Goal: Find contact information: Find contact information

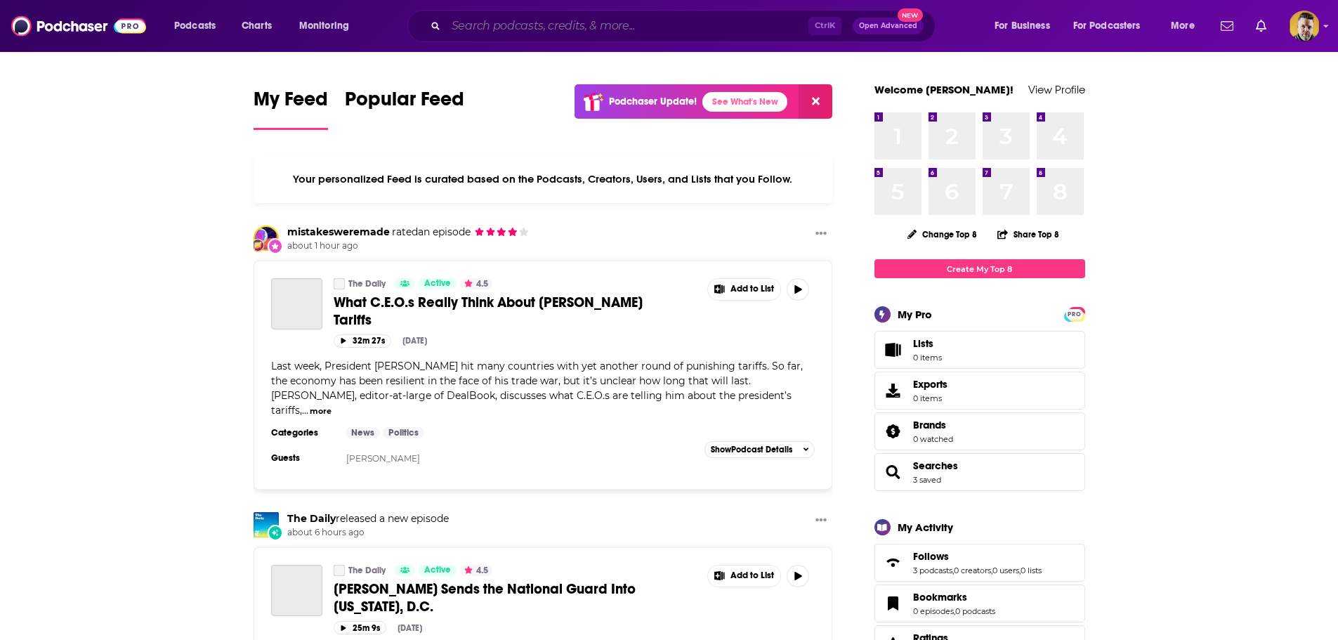
click at [742, 27] on input "Search podcasts, credits, & more..." at bounding box center [627, 26] width 362 height 22
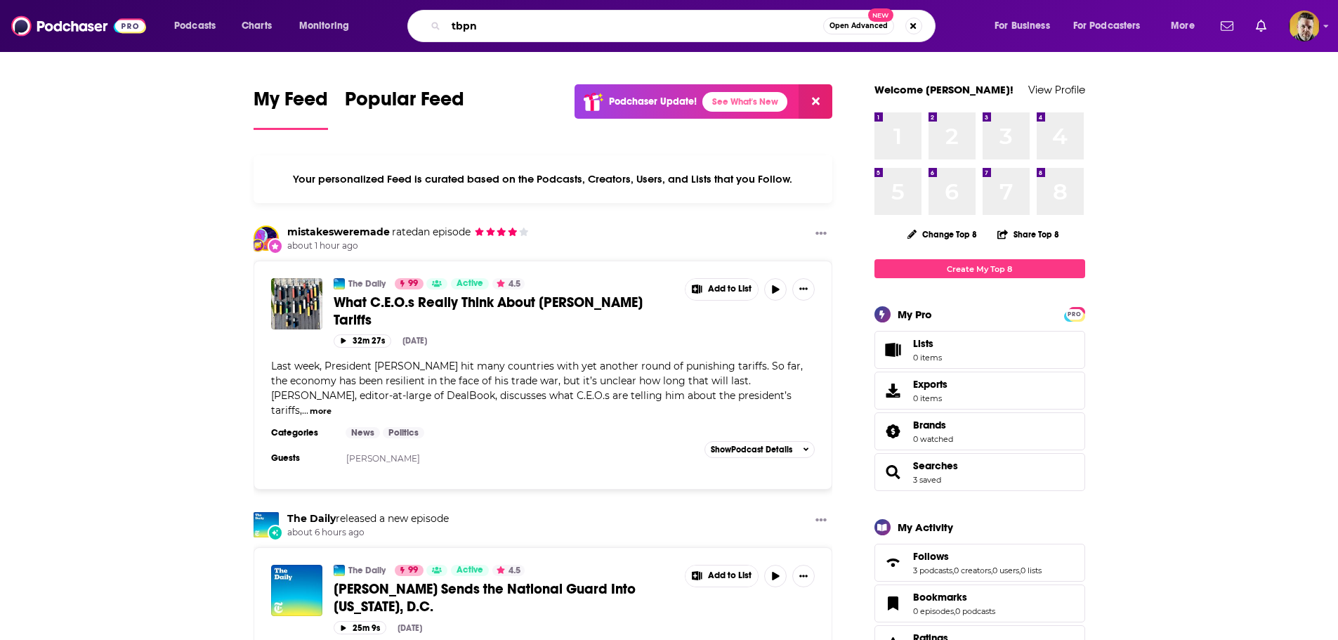
type input "tbpn"
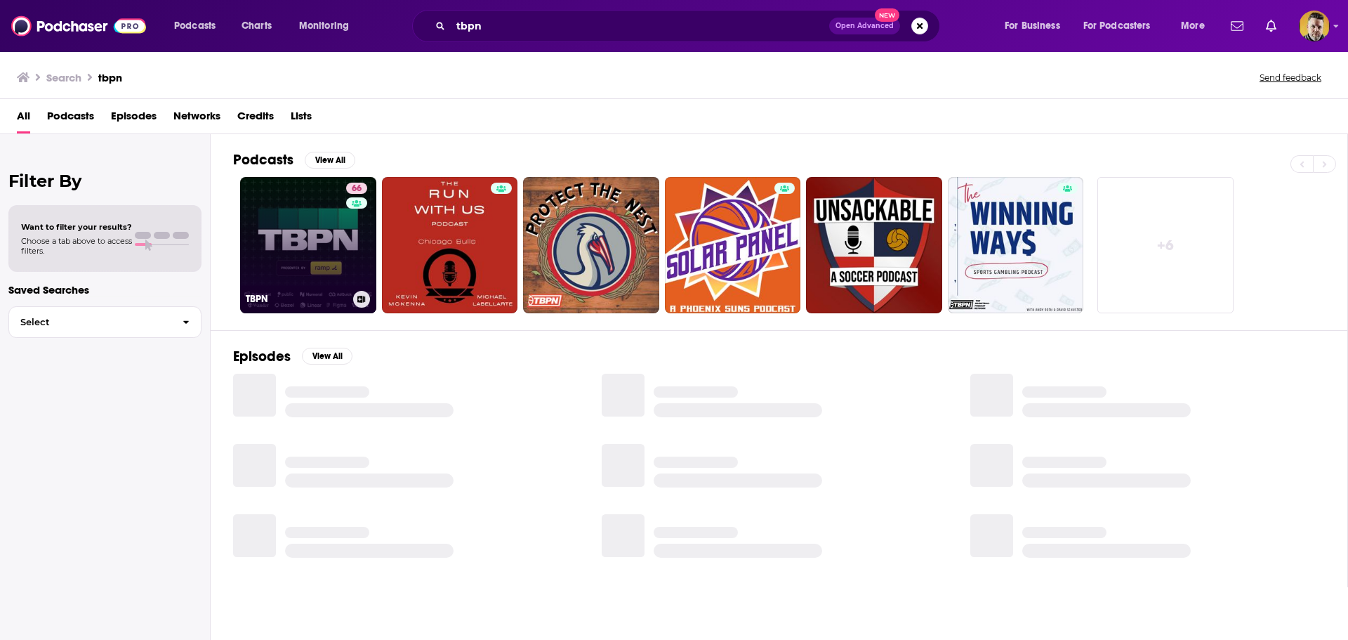
click at [328, 233] on link "66 TBPN" at bounding box center [308, 245] width 136 height 136
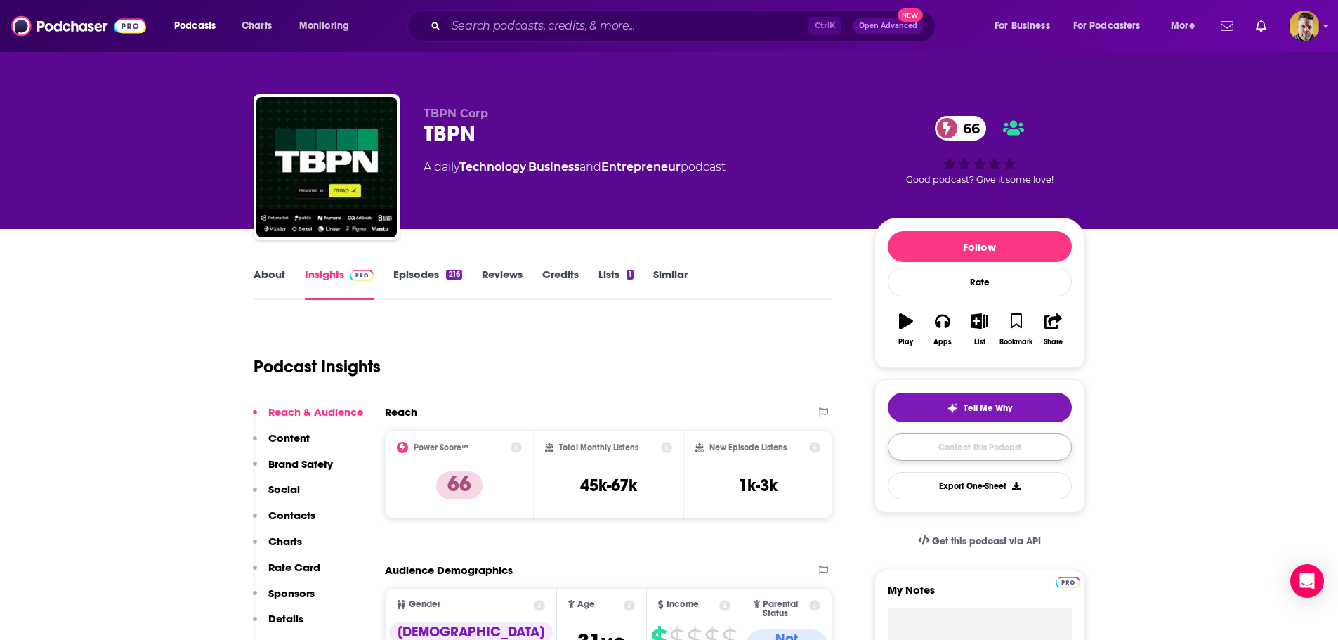
click at [1011, 453] on link "Contact This Podcast" at bounding box center [980, 446] width 184 height 27
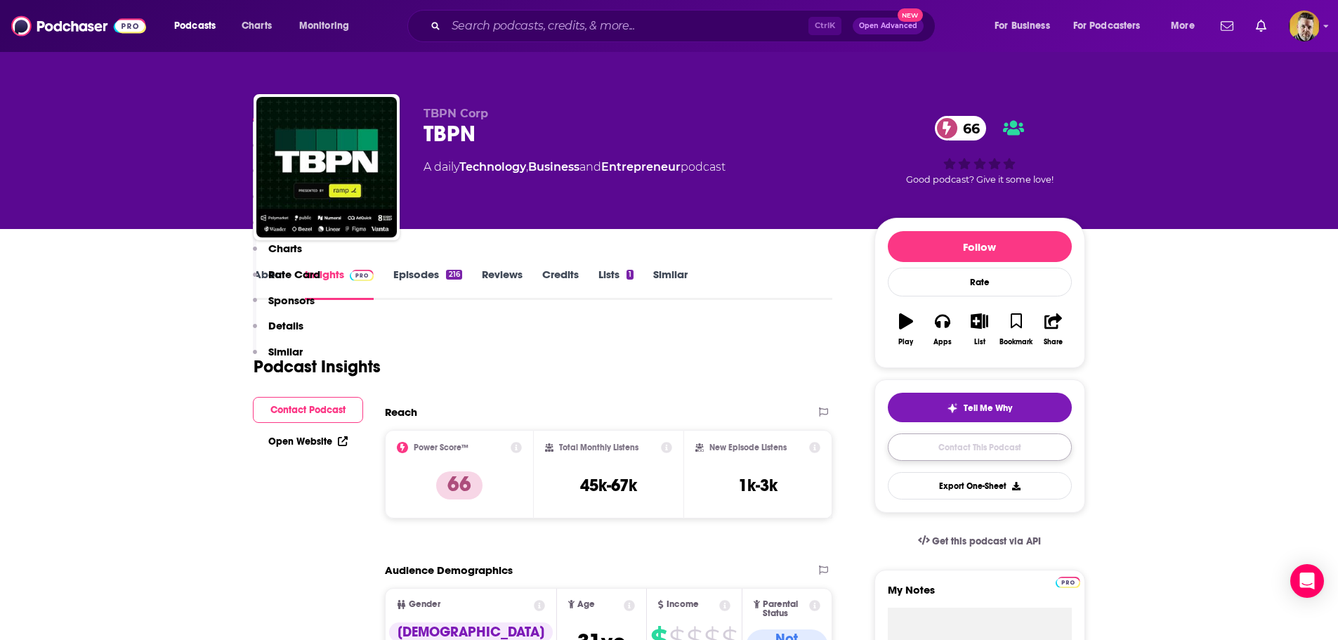
scroll to position [1557, 0]
